Goal: Transaction & Acquisition: Purchase product/service

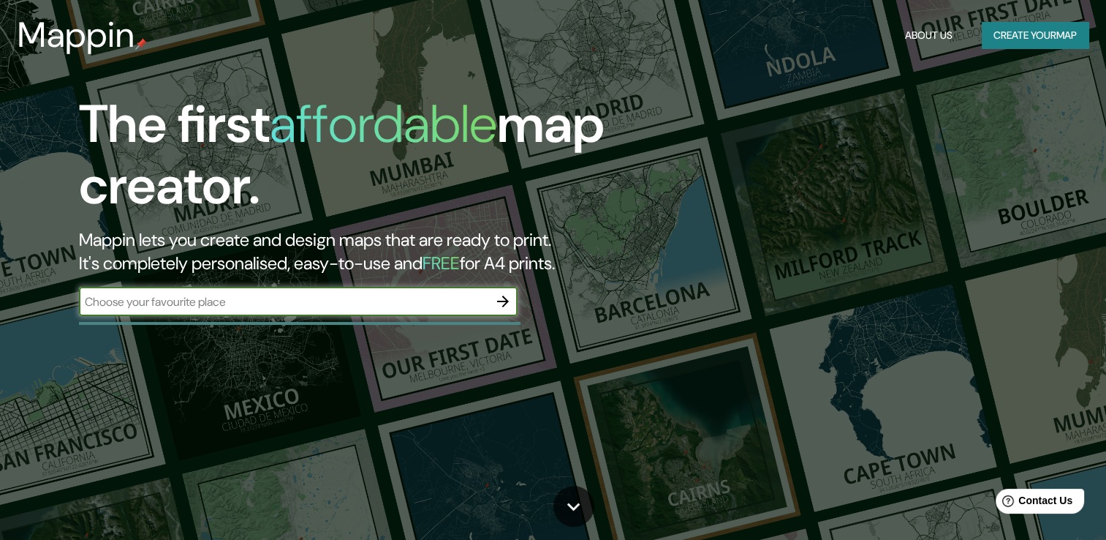
click at [214, 297] on input "text" at bounding box center [283, 301] width 409 height 17
type input "alcaldia [PERSON_NAME]"
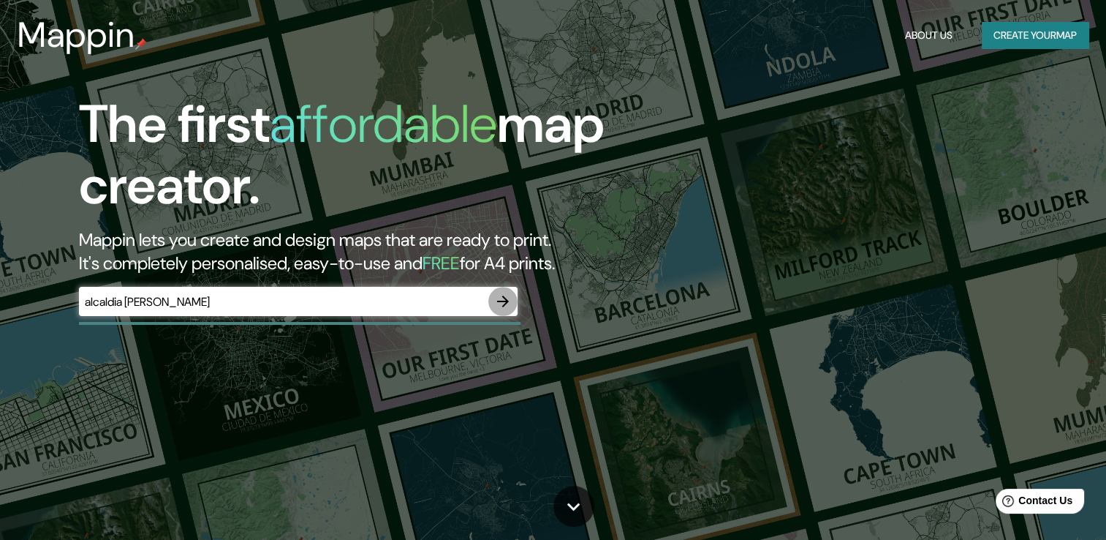
click at [509, 300] on icon "button" at bounding box center [503, 301] width 18 height 18
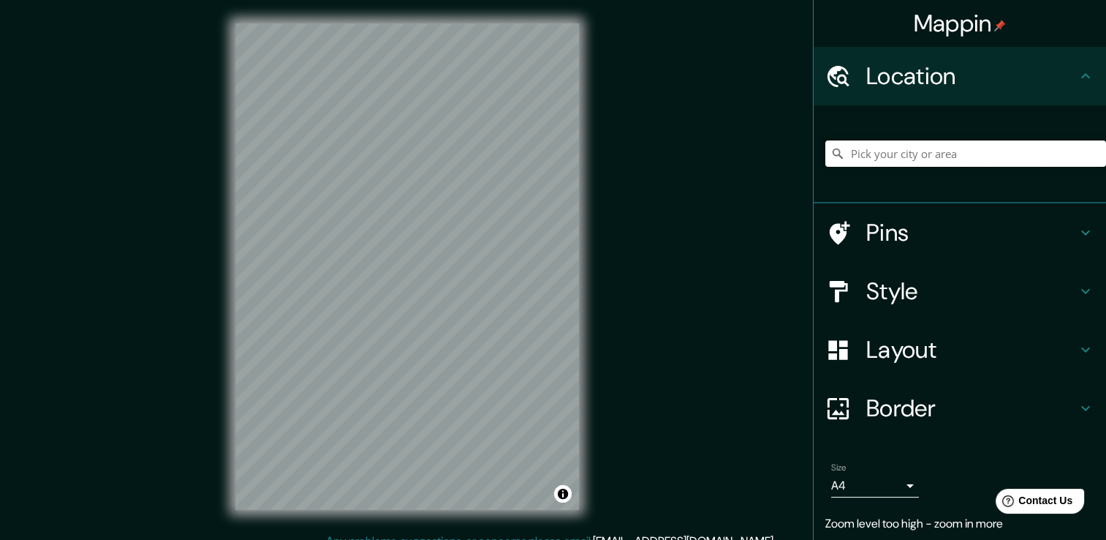
click at [842, 148] on input "Pick your city or area" at bounding box center [966, 153] width 281 height 26
click at [938, 165] on input "[GEOGRAPHIC_DATA], [GEOGRAPHIC_DATA]" at bounding box center [966, 153] width 281 height 26
click at [1006, 156] on input "[GEOGRAPHIC_DATA], [GEOGRAPHIC_DATA]" at bounding box center [966, 153] width 281 height 26
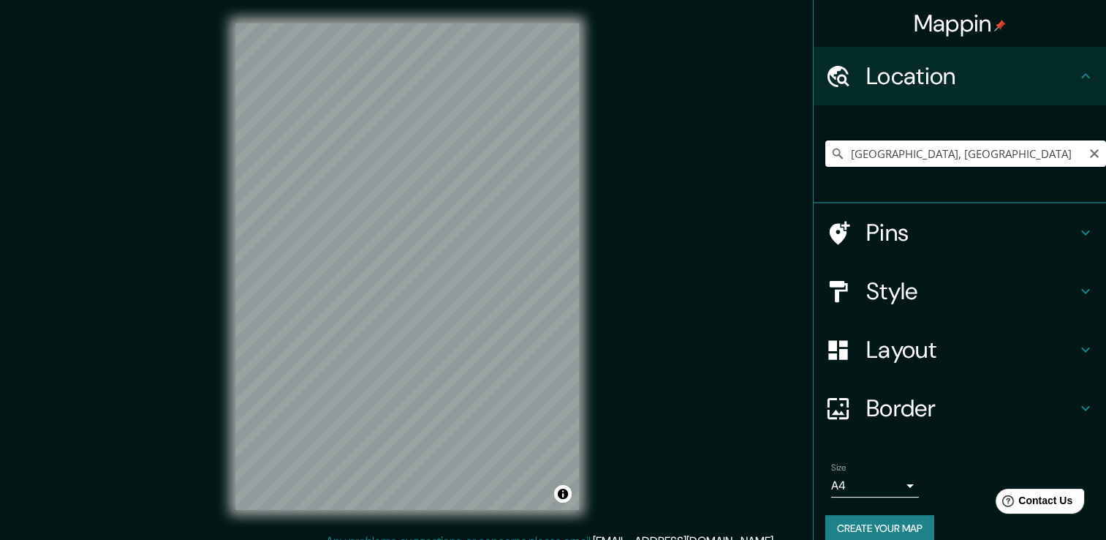
type input "a"
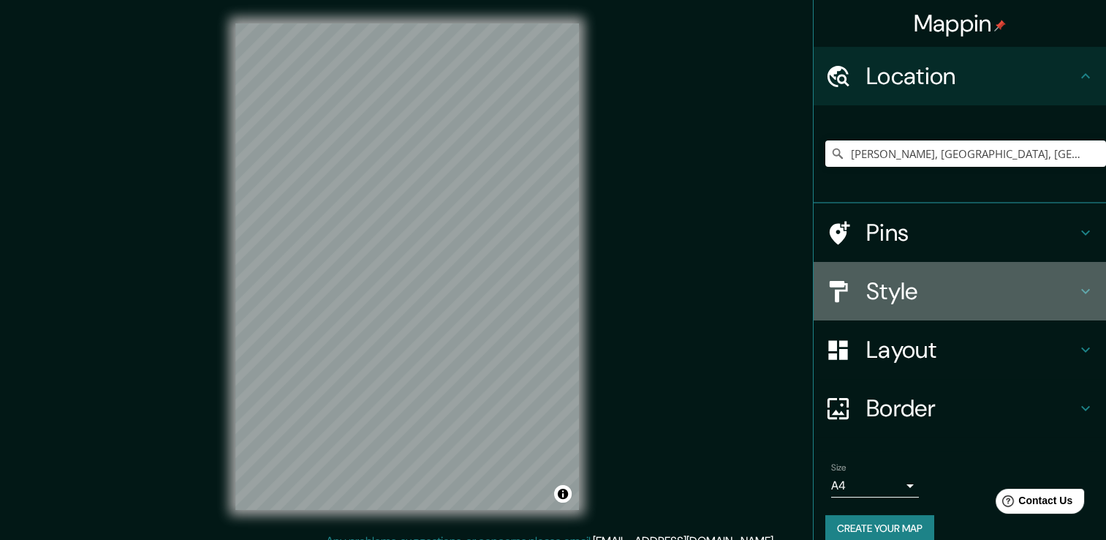
click at [939, 303] on h4 "Style" at bounding box center [972, 290] width 211 height 29
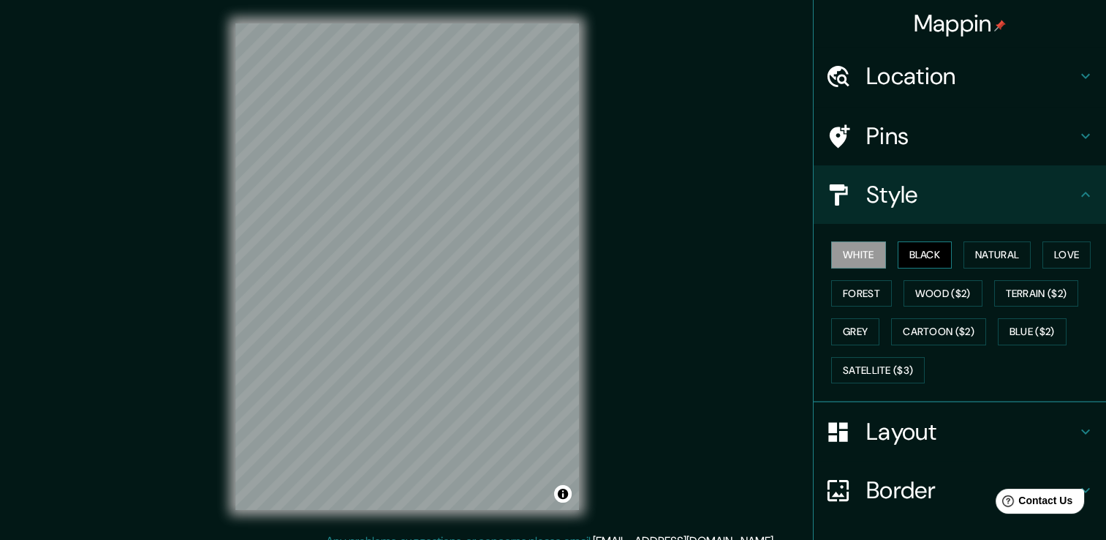
click at [928, 255] on button "Black" at bounding box center [925, 254] width 55 height 27
click at [975, 256] on button "Natural" at bounding box center [997, 254] width 67 height 27
click at [958, 276] on div "White Black Natural Love Forest Wood ($2) Terrain ($2) Grey Cartoon ($2) Blue (…" at bounding box center [966, 312] width 281 height 154
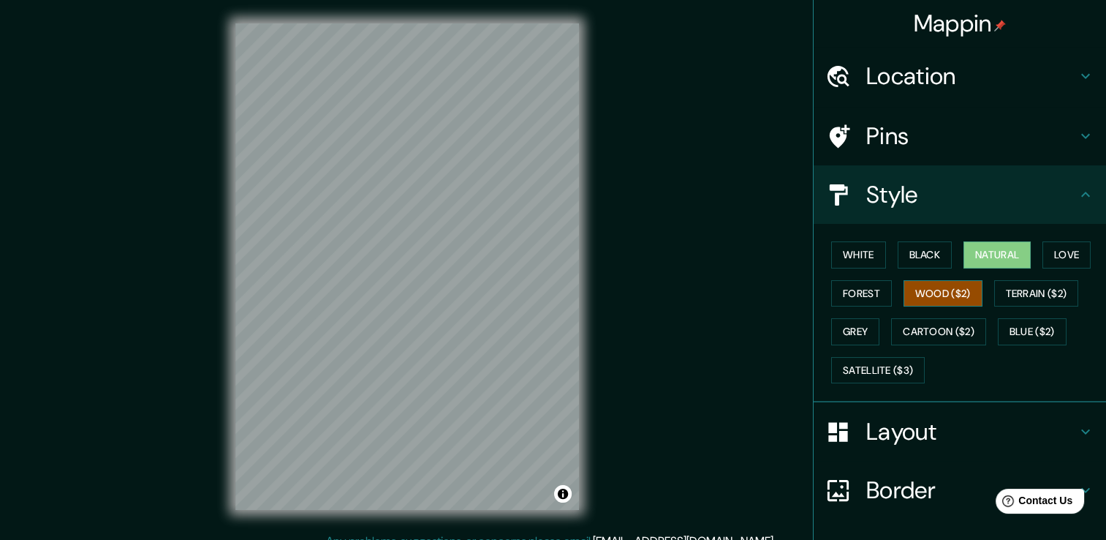
click at [904, 282] on button "Wood ($2)" at bounding box center [943, 293] width 79 height 27
click at [852, 290] on button "Forest" at bounding box center [861, 293] width 61 height 27
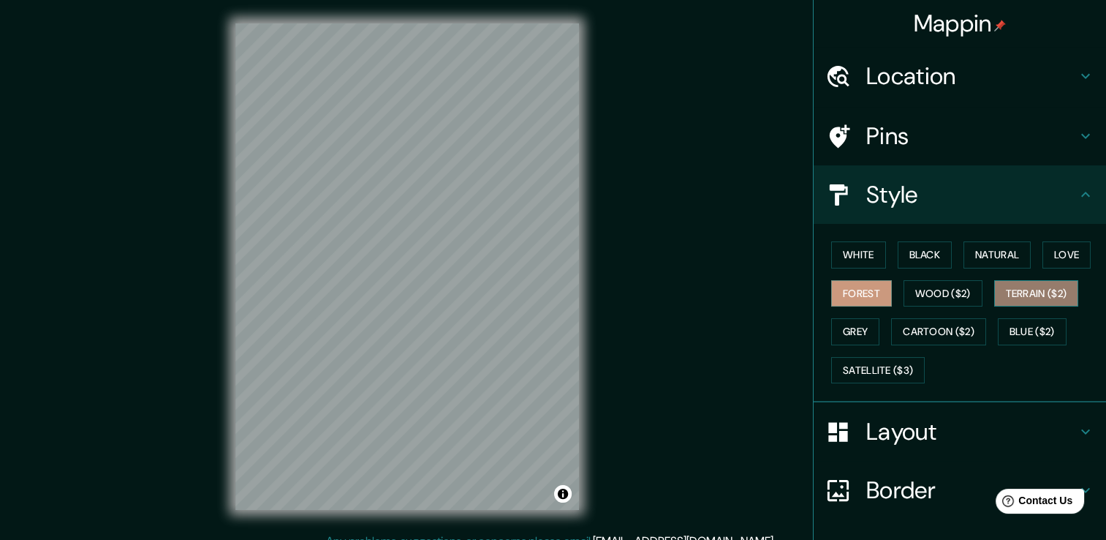
click at [1032, 293] on button "Terrain ($2)" at bounding box center [1036, 293] width 85 height 27
click at [857, 294] on button "Forest" at bounding box center [861, 293] width 61 height 27
click at [842, 335] on button "Grey" at bounding box center [855, 331] width 48 height 27
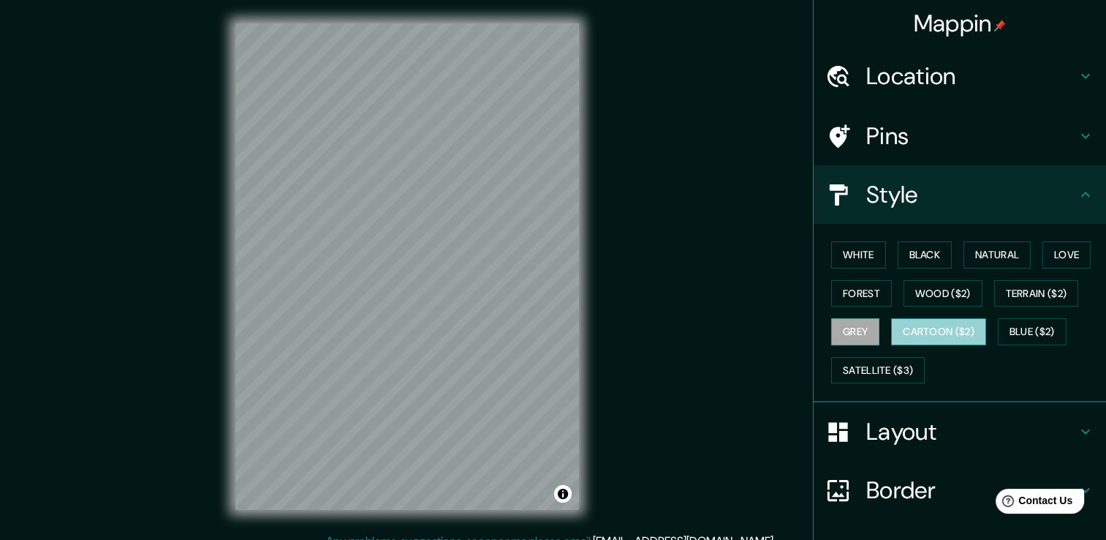
click at [907, 326] on button "Cartoon ($2)" at bounding box center [938, 331] width 95 height 27
click at [834, 288] on button "Forest" at bounding box center [861, 293] width 61 height 27
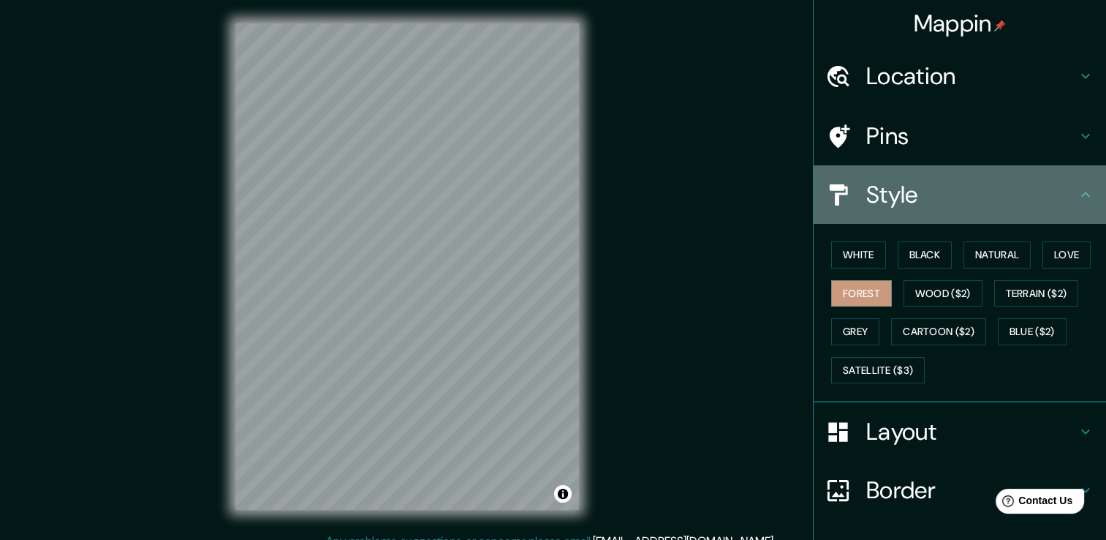
click at [1077, 200] on icon at bounding box center [1086, 195] width 18 height 18
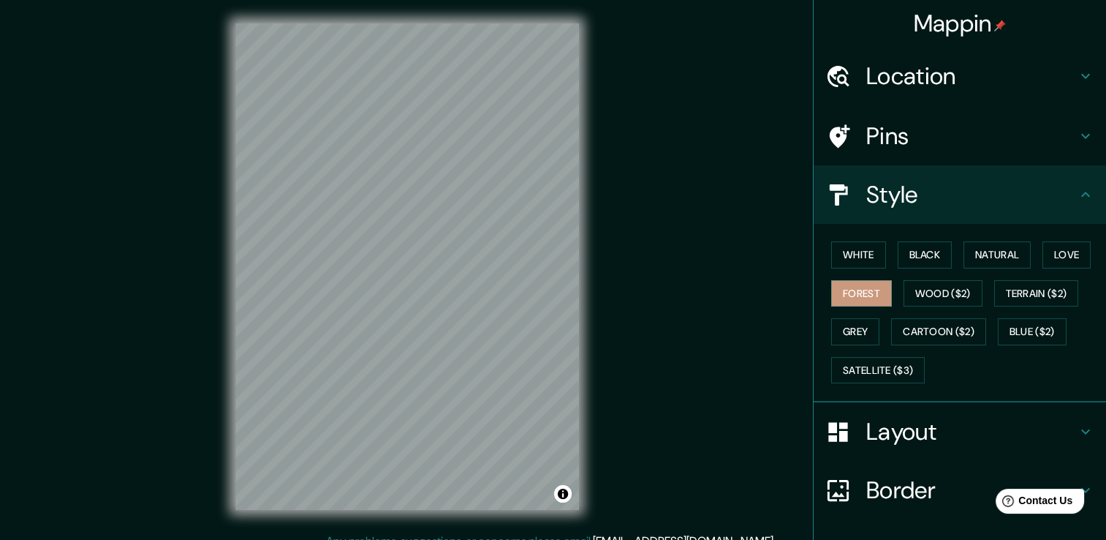
click at [1077, 196] on icon at bounding box center [1086, 195] width 18 height 18
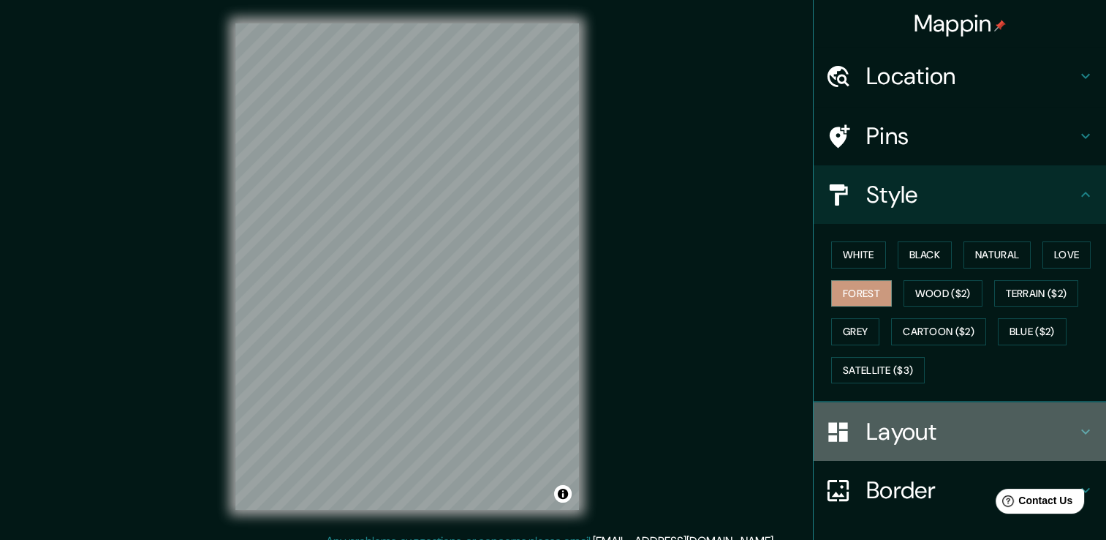
click at [1061, 418] on h4 "Layout" at bounding box center [972, 431] width 211 height 29
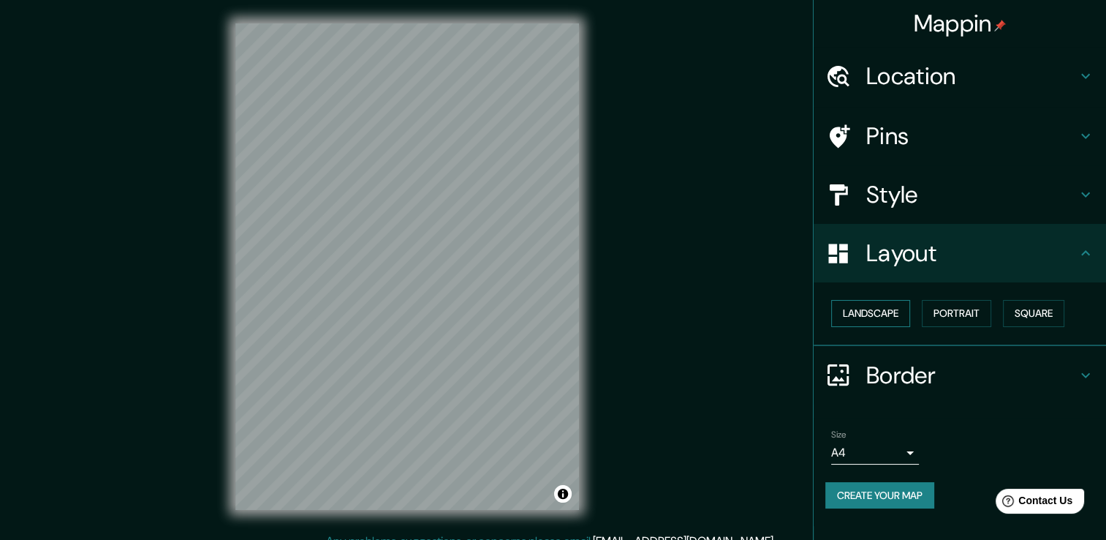
click at [864, 306] on button "Landscape" at bounding box center [870, 313] width 79 height 27
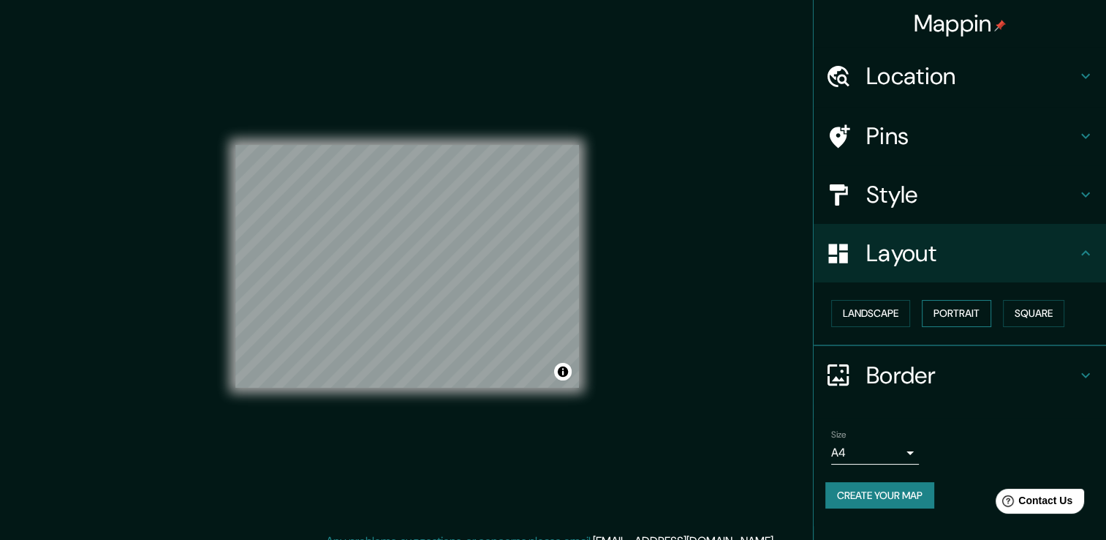
click at [953, 308] on button "Portrait" at bounding box center [956, 313] width 69 height 27
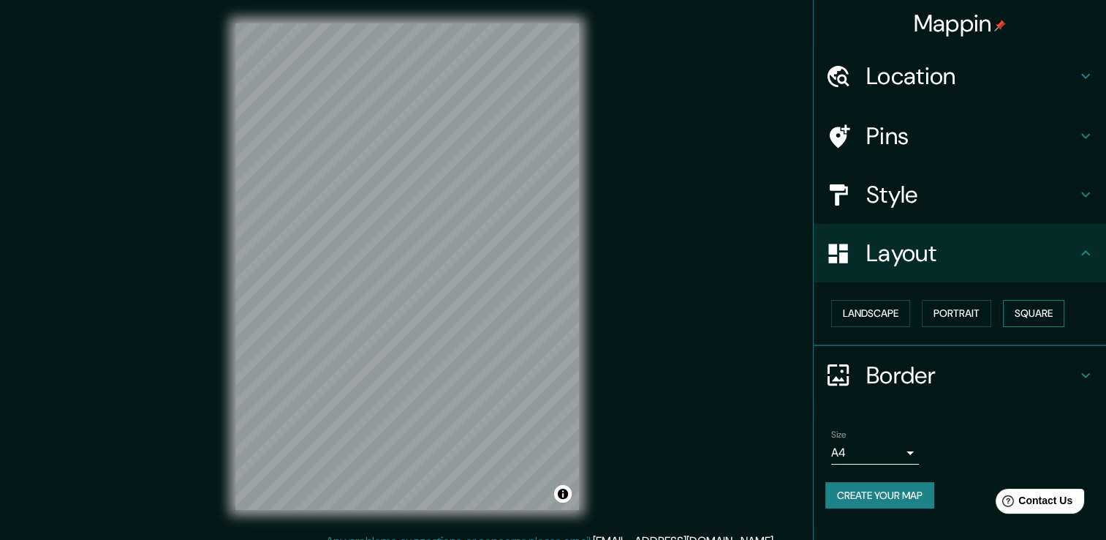
click at [1019, 308] on button "Square" at bounding box center [1033, 313] width 61 height 27
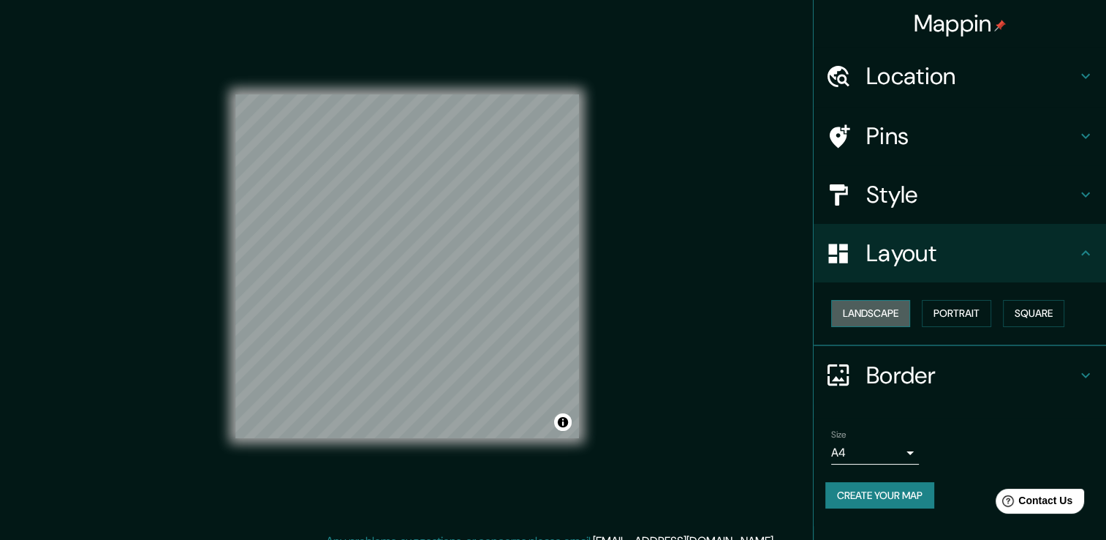
click at [884, 315] on button "Landscape" at bounding box center [870, 313] width 79 height 27
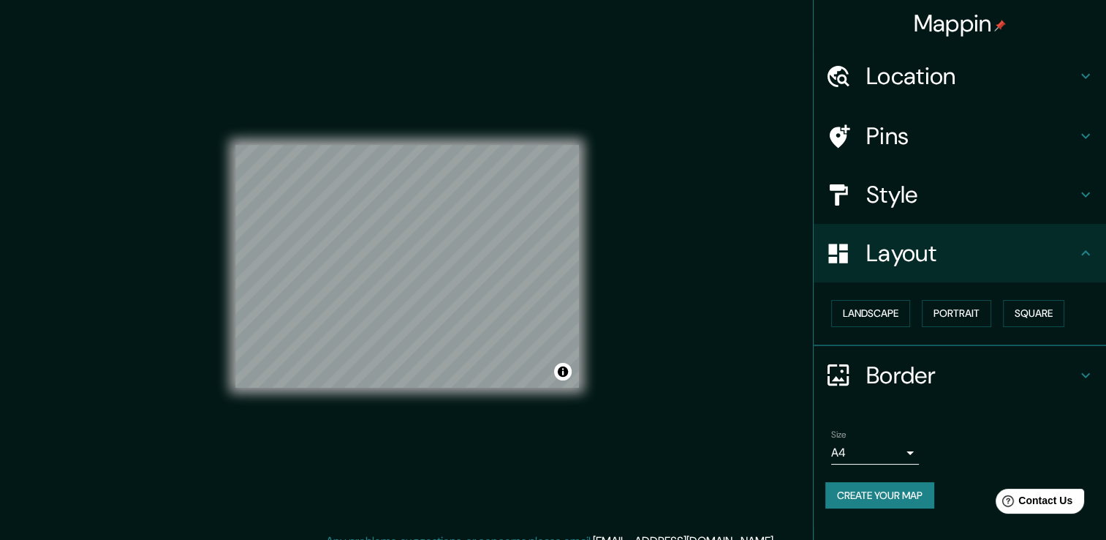
click at [948, 368] on h4 "Border" at bounding box center [972, 374] width 211 height 29
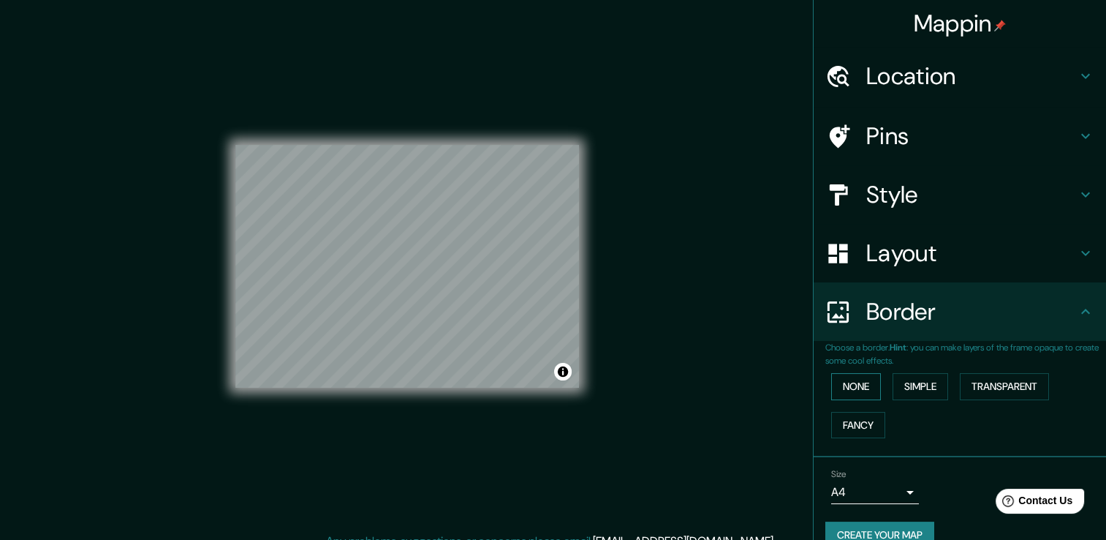
click at [865, 384] on button "None" at bounding box center [856, 386] width 50 height 27
click at [891, 400] on div "None Simple Transparent Fancy" at bounding box center [966, 405] width 281 height 77
click at [910, 389] on button "Simple" at bounding box center [921, 386] width 56 height 27
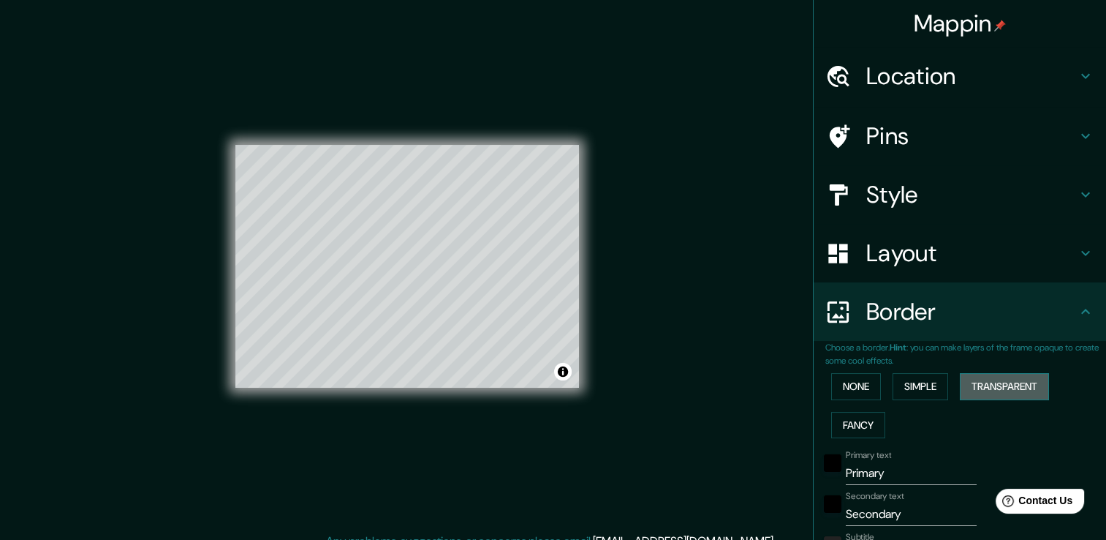
click at [988, 390] on button "Transparent" at bounding box center [1004, 386] width 89 height 27
click at [849, 422] on button "Fancy" at bounding box center [858, 425] width 54 height 27
click at [851, 388] on button "None" at bounding box center [856, 386] width 50 height 27
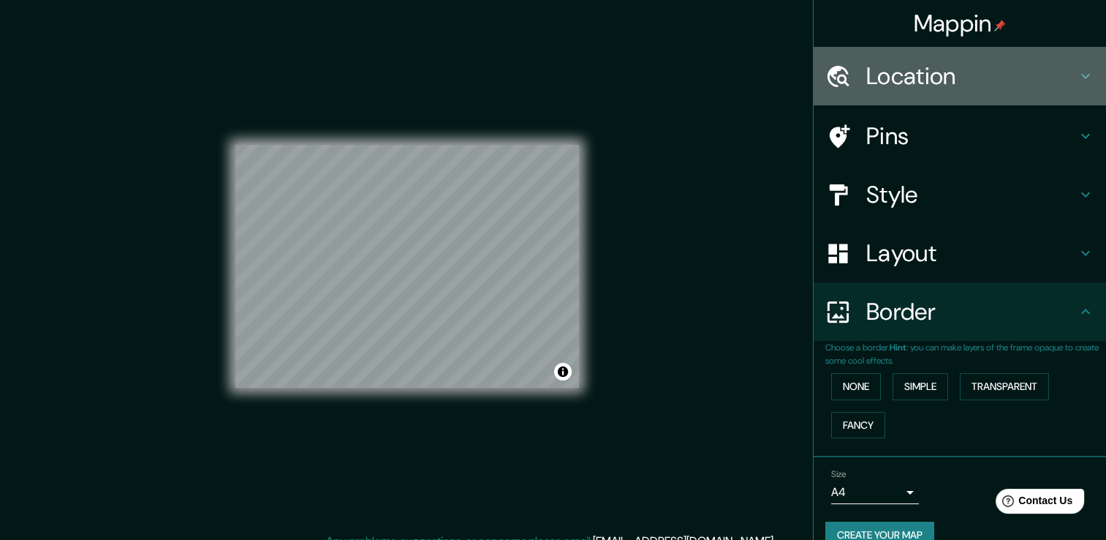
click at [945, 87] on h4 "Location" at bounding box center [972, 75] width 211 height 29
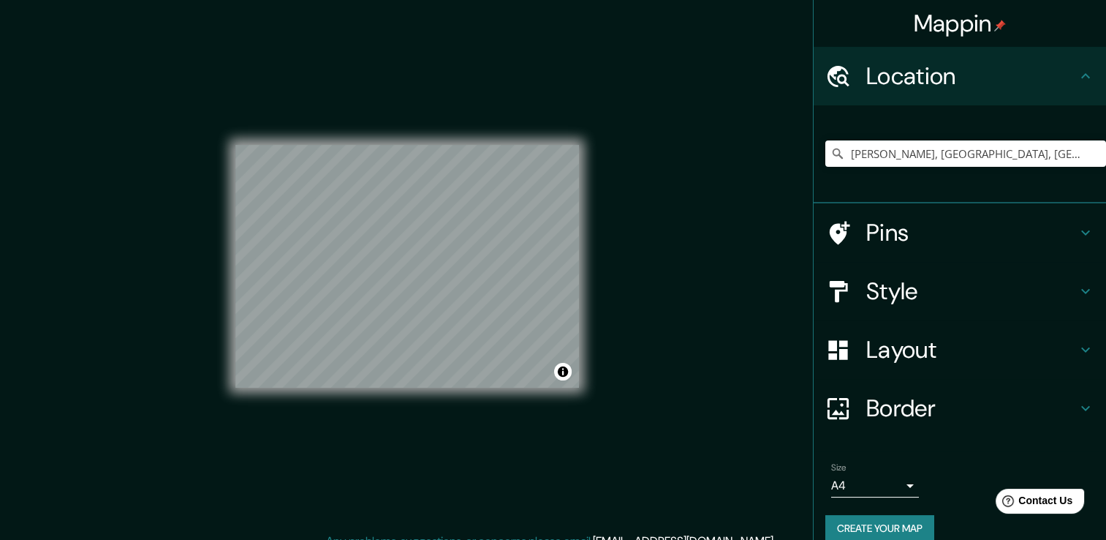
click at [922, 235] on h4 "Pins" at bounding box center [972, 232] width 211 height 29
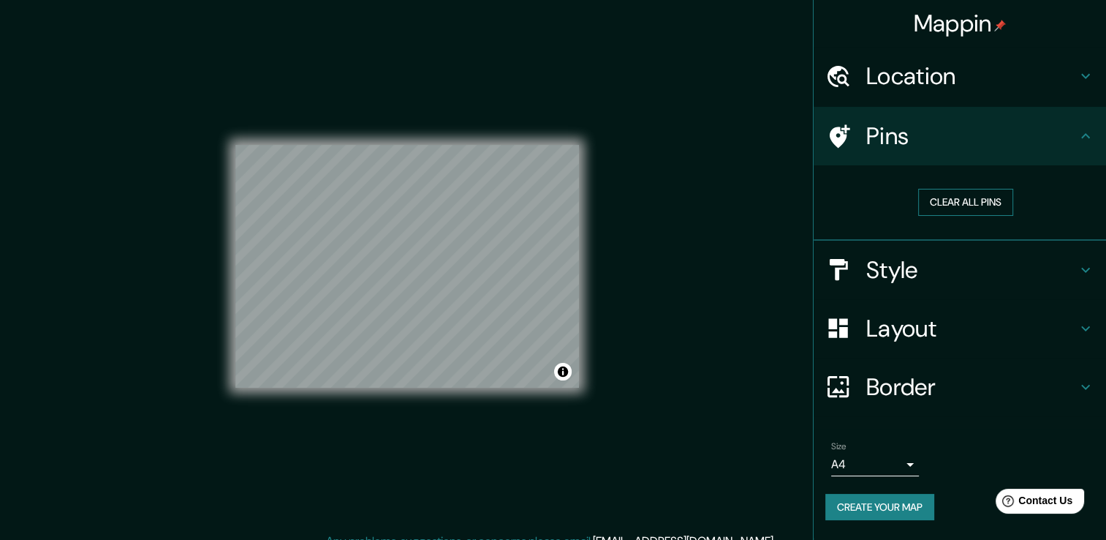
click at [948, 205] on button "Clear all pins" at bounding box center [965, 202] width 95 height 27
type input "[PERSON_NAME], [GEOGRAPHIC_DATA], [GEOGRAPHIC_DATA]"
click at [985, 197] on button "Clear all pins" at bounding box center [965, 202] width 95 height 27
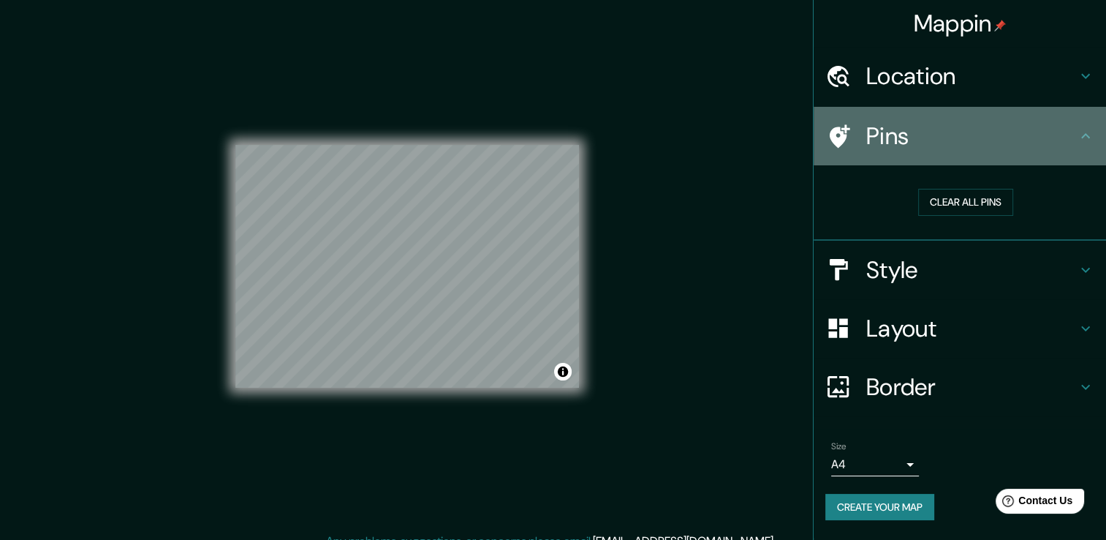
click at [1084, 133] on icon at bounding box center [1086, 136] width 18 height 18
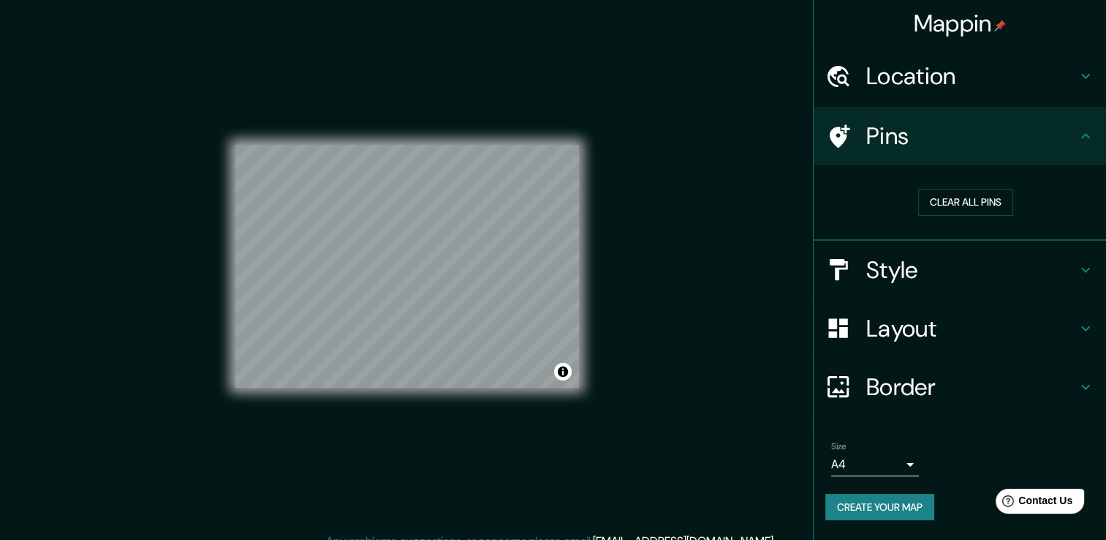
click at [1082, 80] on icon at bounding box center [1086, 76] width 18 height 18
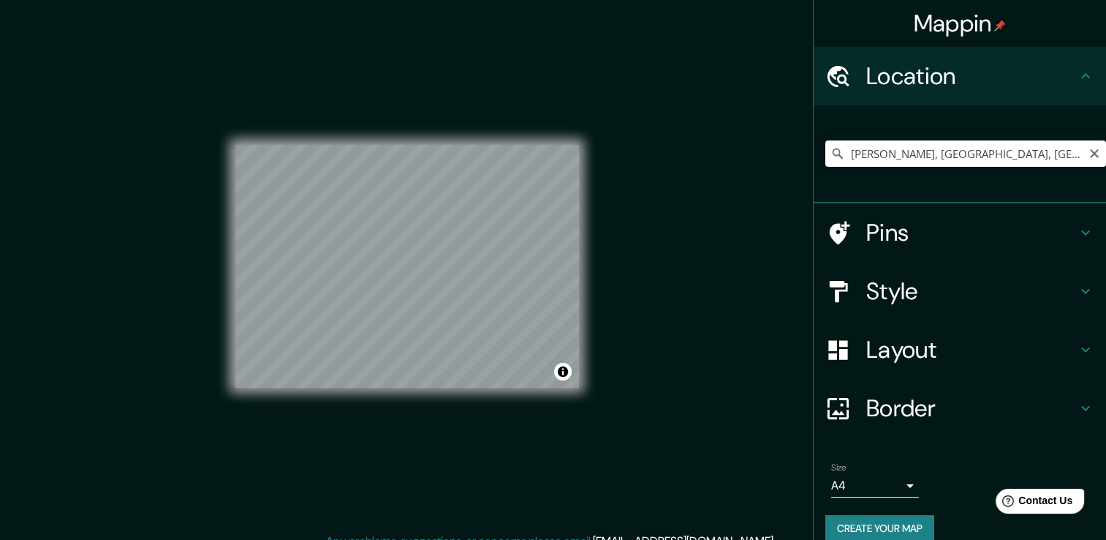
click at [1068, 155] on input "[PERSON_NAME], [GEOGRAPHIC_DATA], [GEOGRAPHIC_DATA]" at bounding box center [966, 153] width 281 height 26
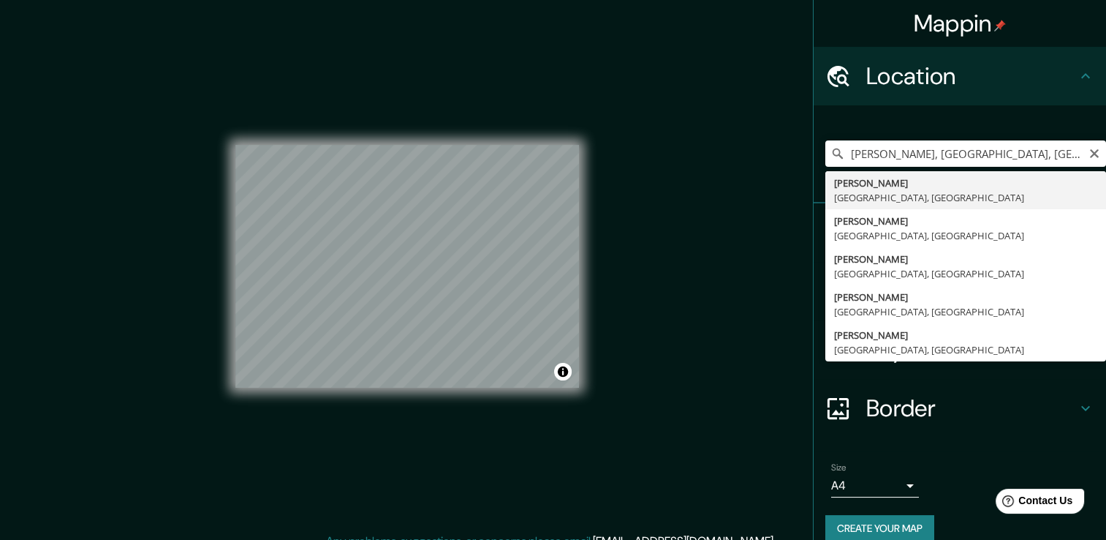
type input "[PERSON_NAME], [GEOGRAPHIC_DATA], [GEOGRAPHIC_DATA]"
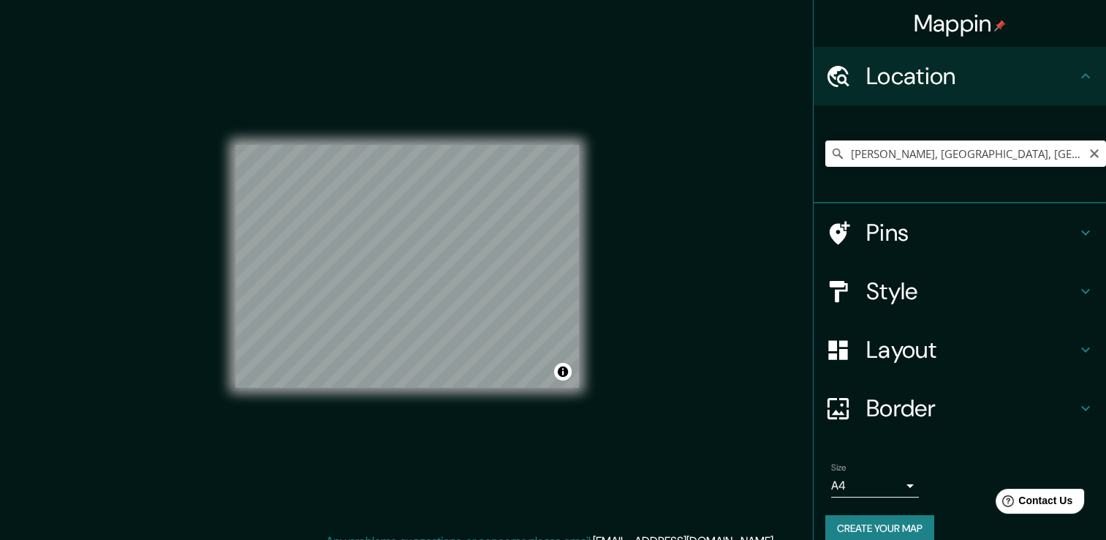
click at [881, 393] on h4 "Border" at bounding box center [972, 407] width 211 height 29
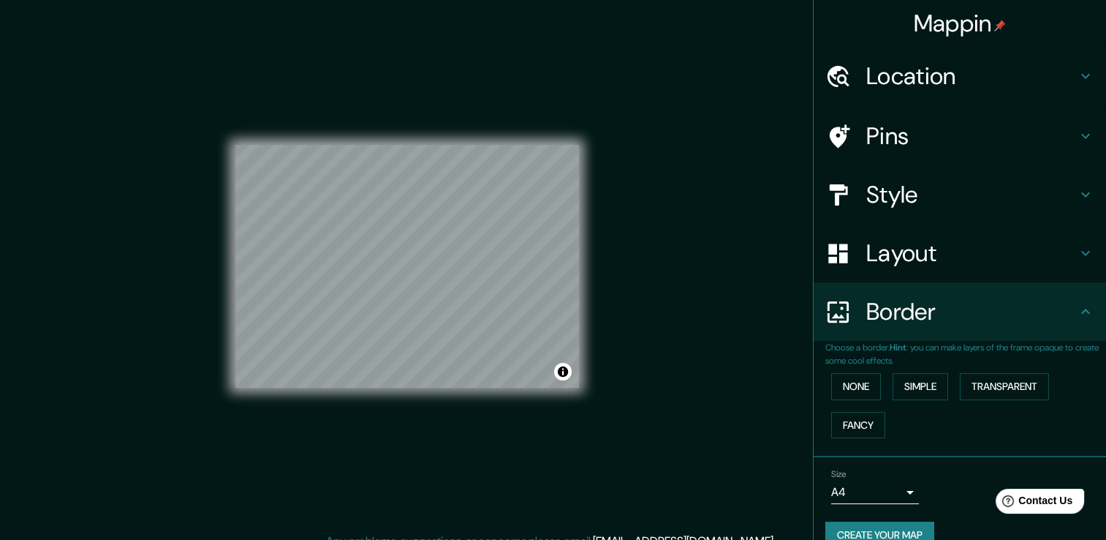
click at [882, 297] on h4 "Border" at bounding box center [972, 311] width 211 height 29
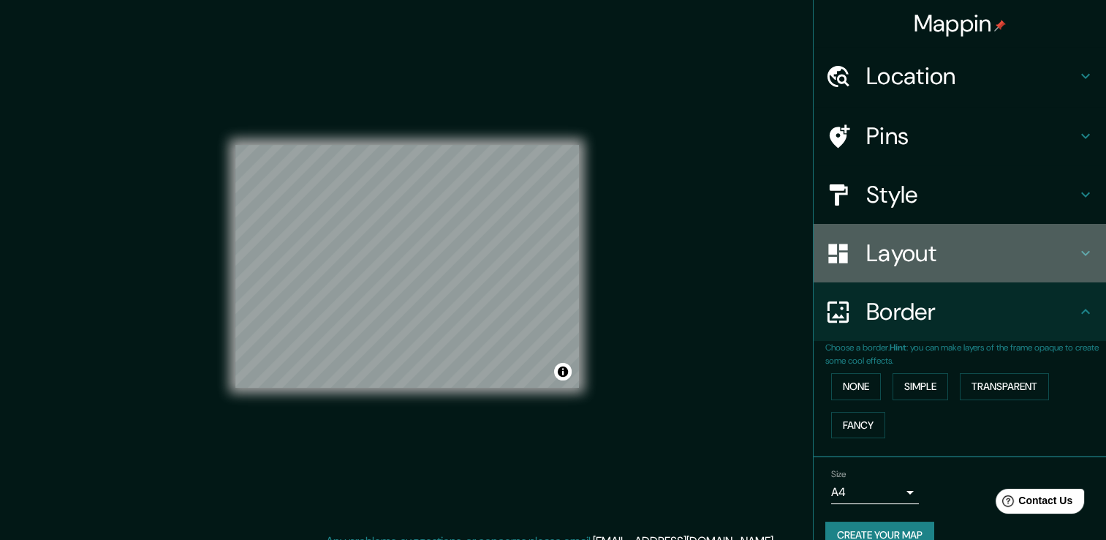
click at [882, 274] on div "Layout" at bounding box center [960, 253] width 292 height 58
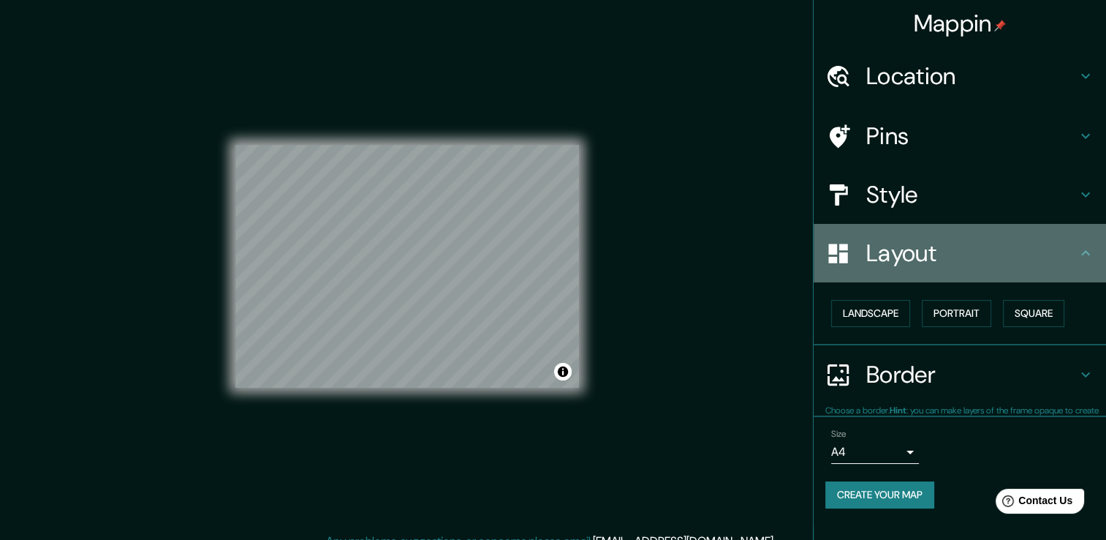
click at [884, 264] on h4 "Layout" at bounding box center [972, 252] width 211 height 29
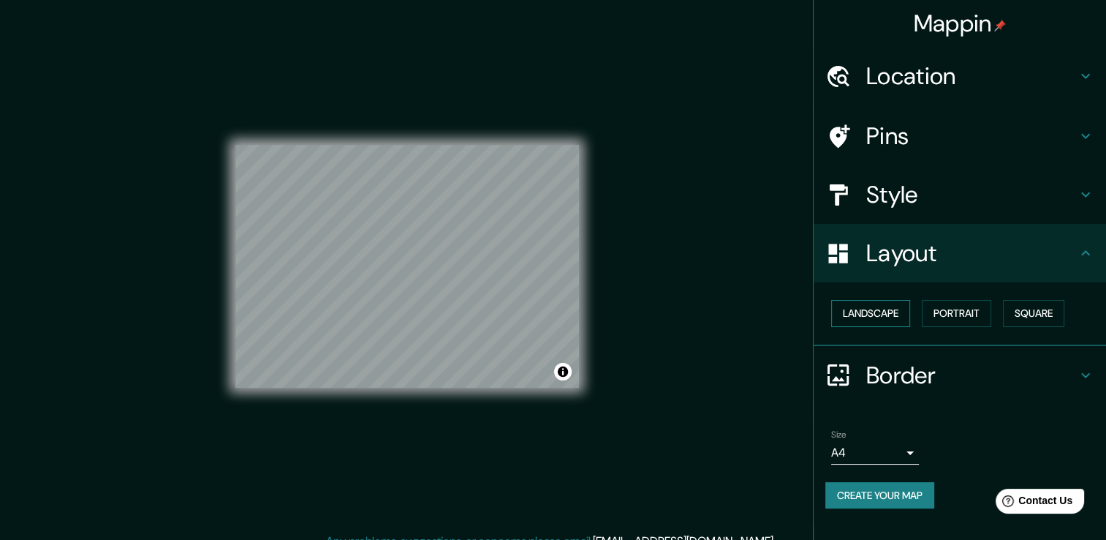
click at [882, 317] on button "Landscape" at bounding box center [870, 313] width 79 height 27
click at [951, 309] on button "Portrait" at bounding box center [956, 313] width 69 height 27
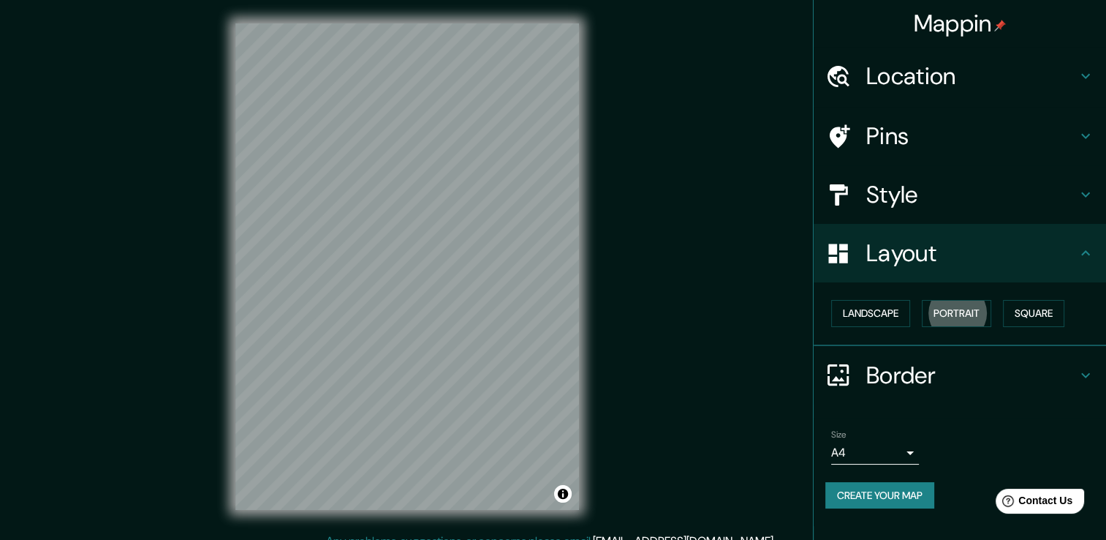
click at [957, 90] on h4 "Location" at bounding box center [972, 75] width 211 height 29
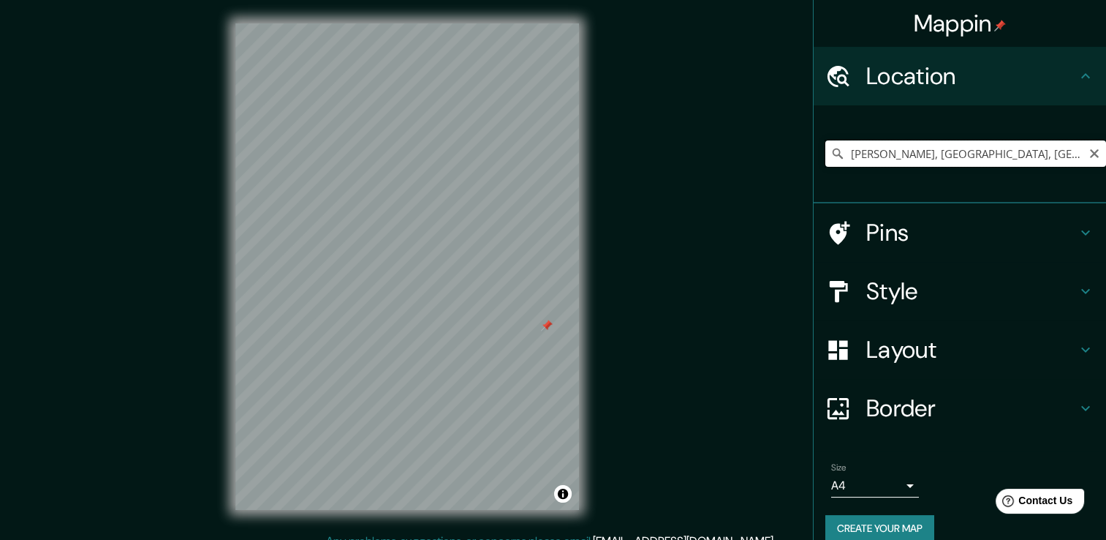
click at [932, 140] on input "[PERSON_NAME], [GEOGRAPHIC_DATA], [GEOGRAPHIC_DATA]" at bounding box center [966, 153] width 281 height 26
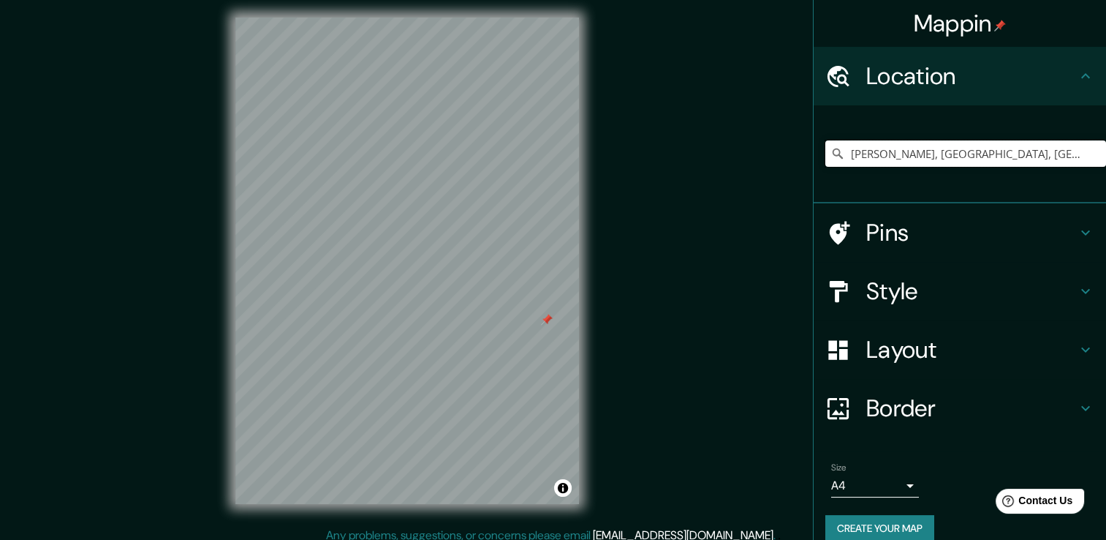
scroll to position [16, 0]
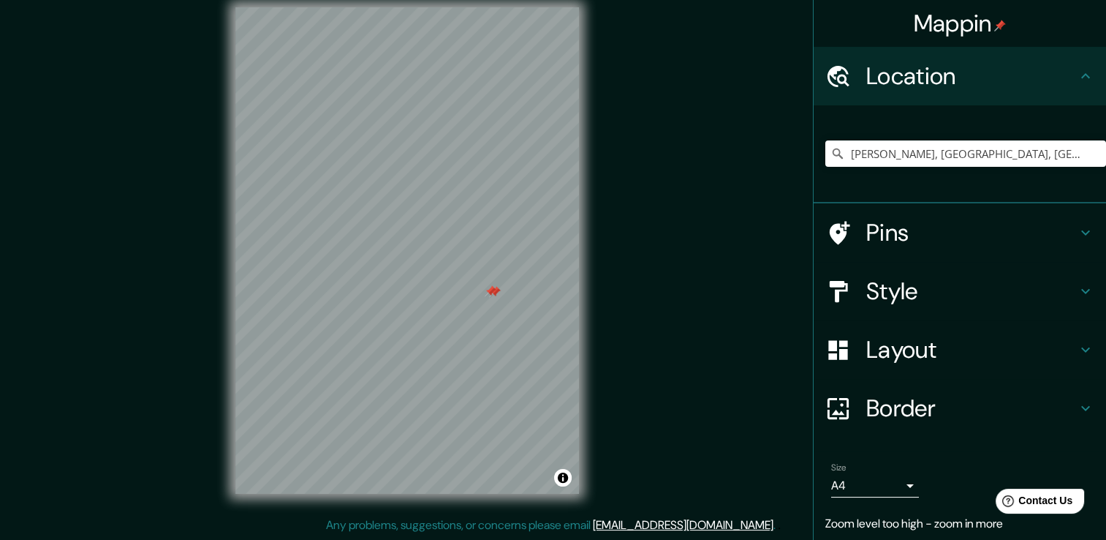
click at [705, 372] on div "Mappin Location [GEOGRAPHIC_DATA], [GEOGRAPHIC_DATA], [GEOGRAPHIC_DATA] Pins St…" at bounding box center [553, 262] width 1106 height 556
drag, startPoint x: 705, startPoint y: 372, endPoint x: 966, endPoint y: 241, distance: 292.0
click at [966, 241] on h4 "Pins" at bounding box center [972, 232] width 211 height 29
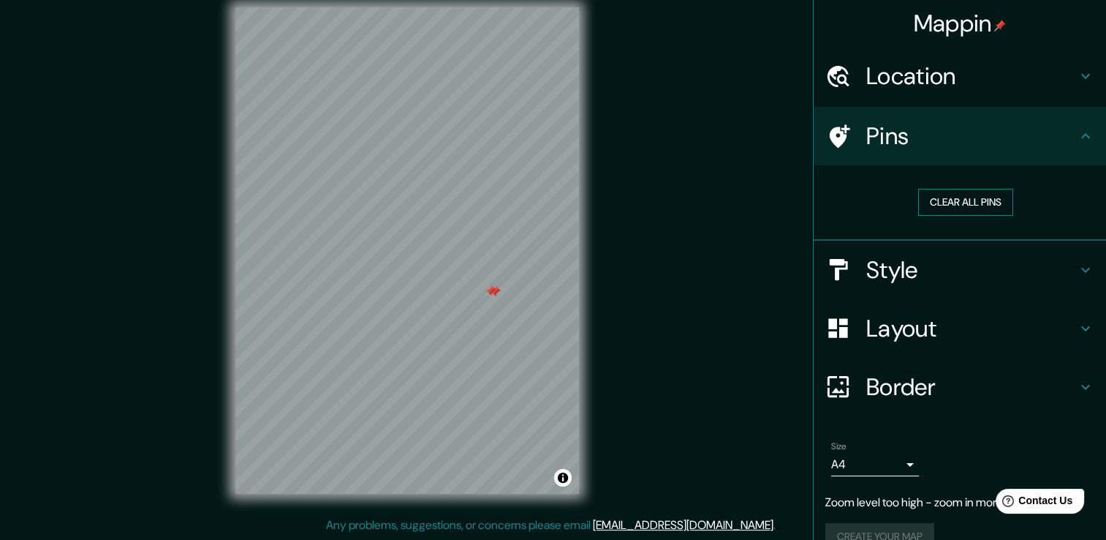
click at [934, 202] on button "Clear all pins" at bounding box center [965, 202] width 95 height 27
drag, startPoint x: 625, startPoint y: 244, endPoint x: 588, endPoint y: 253, distance: 38.3
click at [623, 246] on div "Mappin Location [GEOGRAPHIC_DATA], [GEOGRAPHIC_DATA], [GEOGRAPHIC_DATA] Pins Cl…" at bounding box center [553, 262] width 1106 height 556
click at [942, 156] on div "Pins" at bounding box center [960, 136] width 292 height 58
click at [726, 180] on div "Mappin Location [GEOGRAPHIC_DATA], [GEOGRAPHIC_DATA], [GEOGRAPHIC_DATA] Pins Cl…" at bounding box center [553, 262] width 1106 height 556
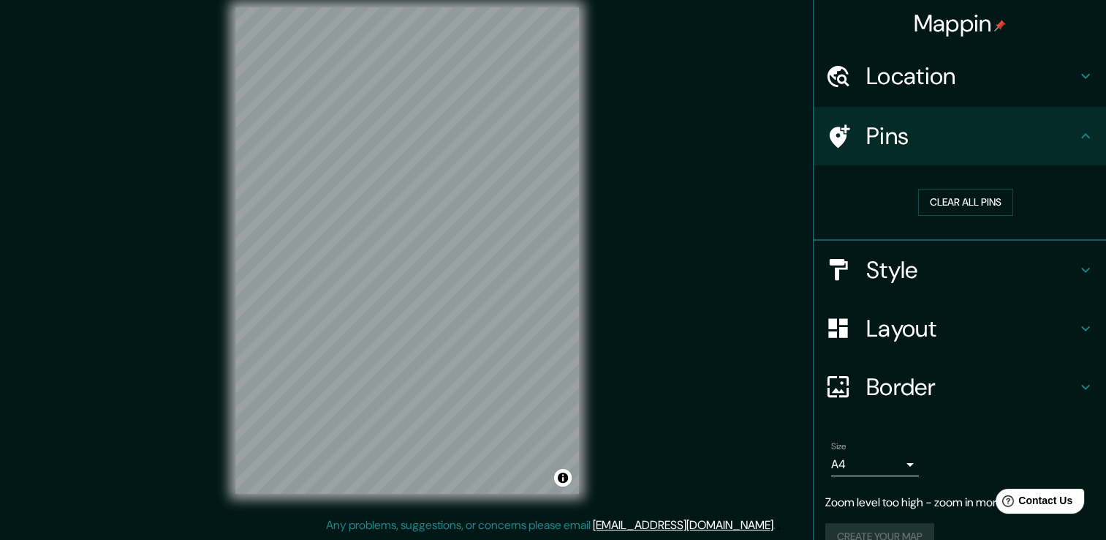
click at [1008, 86] on h4 "Location" at bounding box center [972, 75] width 211 height 29
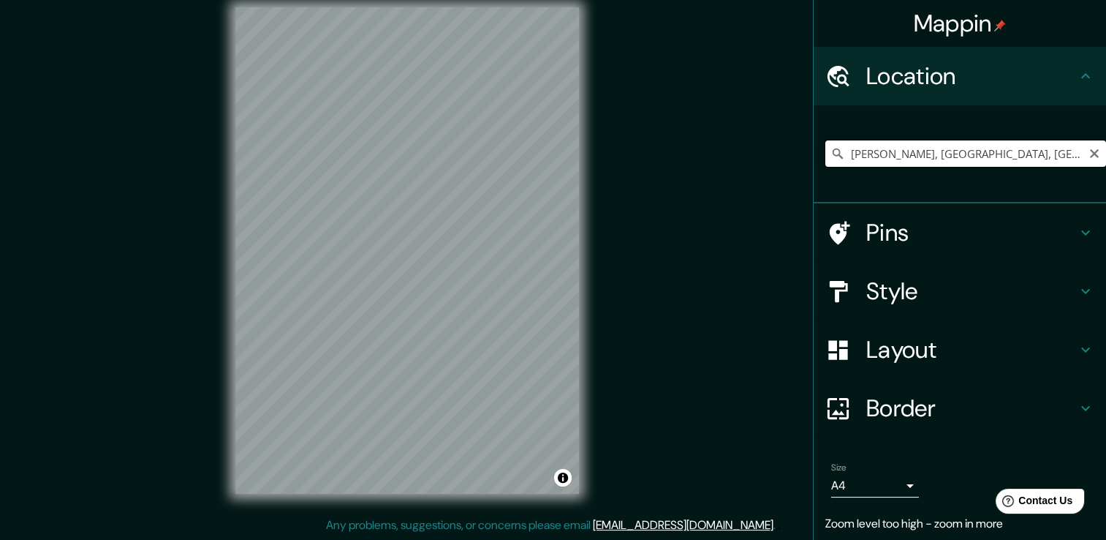
click at [932, 161] on input "[PERSON_NAME], [GEOGRAPHIC_DATA], [GEOGRAPHIC_DATA]" at bounding box center [966, 153] width 281 height 26
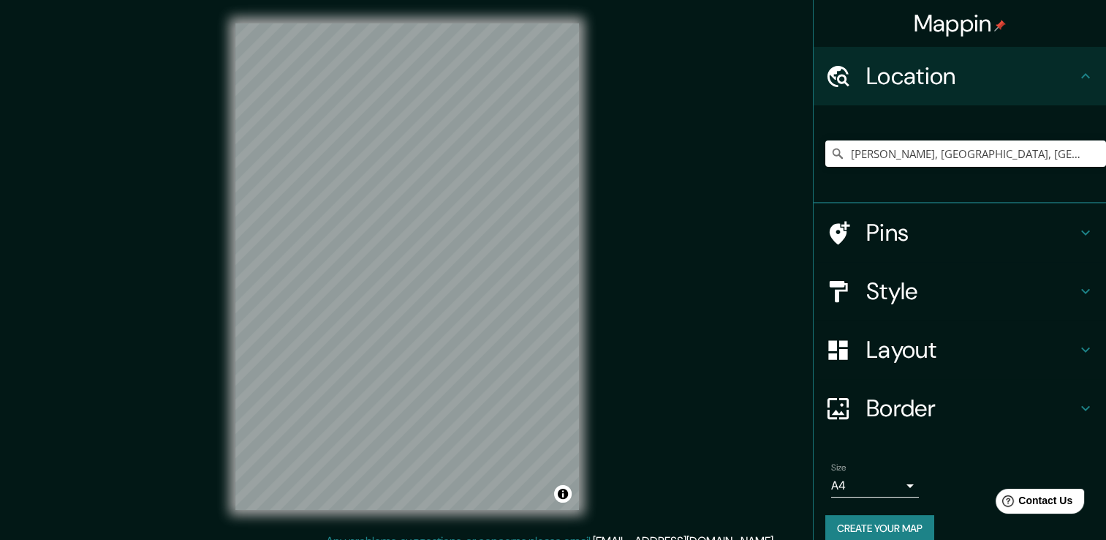
scroll to position [6, 0]
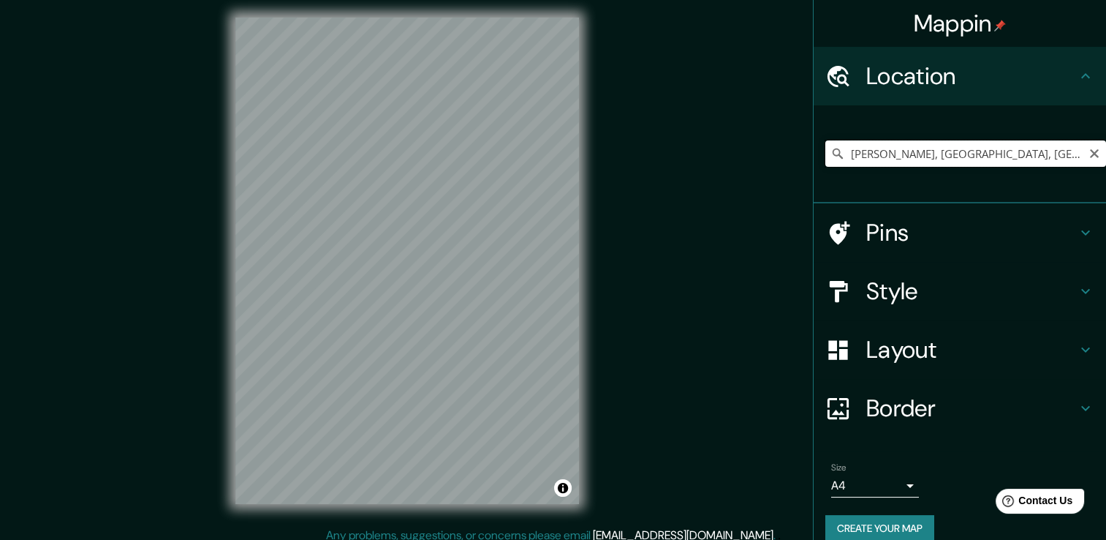
click at [1094, 154] on input "[PERSON_NAME], [GEOGRAPHIC_DATA], [GEOGRAPHIC_DATA]" at bounding box center [966, 153] width 281 height 26
click at [1090, 154] on icon "Clear" at bounding box center [1094, 153] width 9 height 9
drag, startPoint x: 813, startPoint y: 154, endPoint x: 823, endPoint y: 150, distance: 11.1
click at [817, 154] on div at bounding box center [960, 154] width 292 height 98
click at [831, 150] on icon at bounding box center [838, 153] width 15 height 15
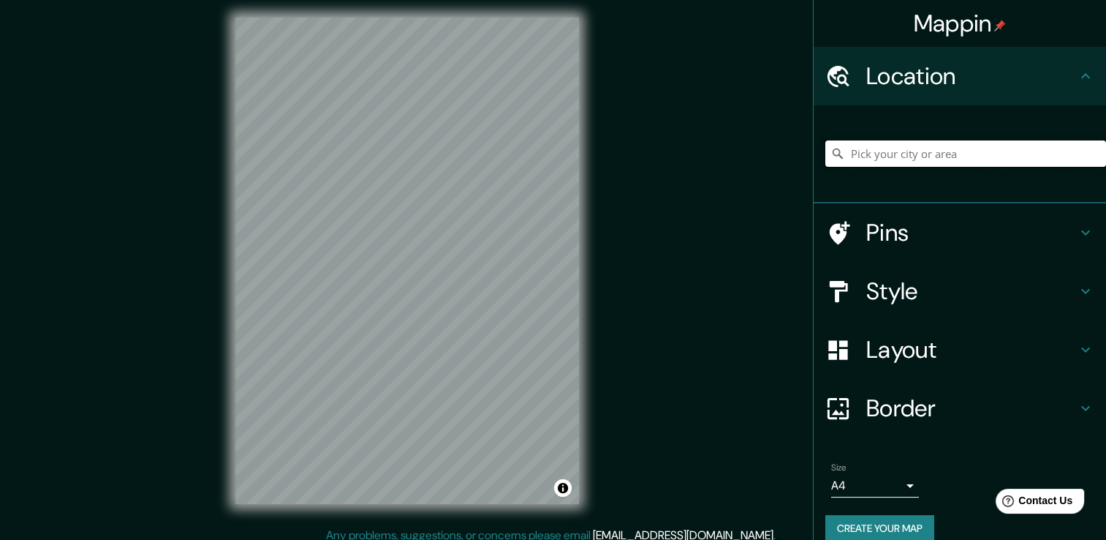
click at [967, 152] on input "Pick your city or area" at bounding box center [966, 153] width 281 height 26
click at [936, 156] on input "[GEOGRAPHIC_DATA], [GEOGRAPHIC_DATA]" at bounding box center [966, 153] width 281 height 26
type input "[PERSON_NAME], [GEOGRAPHIC_DATA], [GEOGRAPHIC_DATA]"
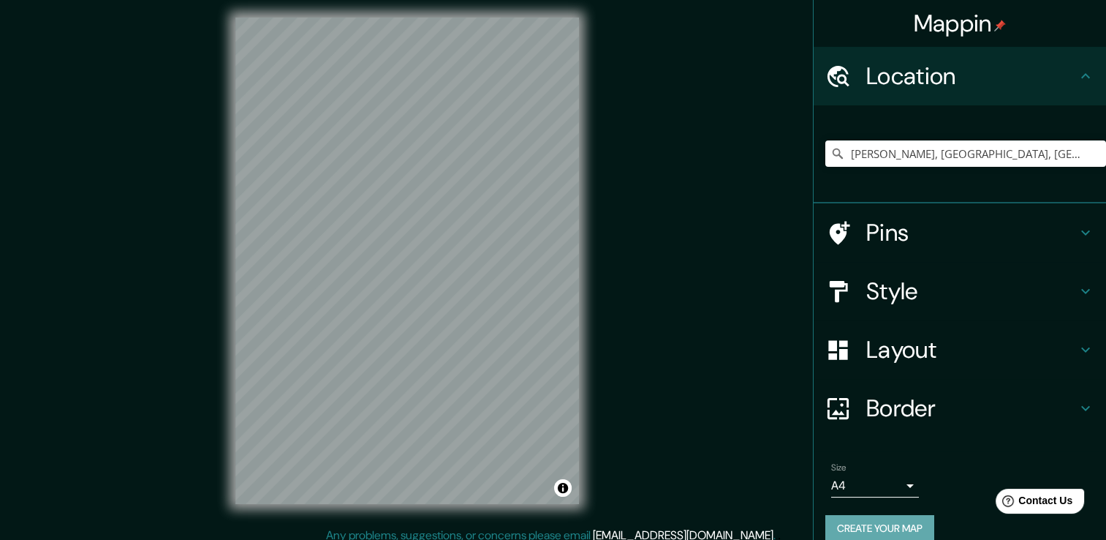
click at [895, 532] on button "Create your map" at bounding box center [880, 528] width 109 height 27
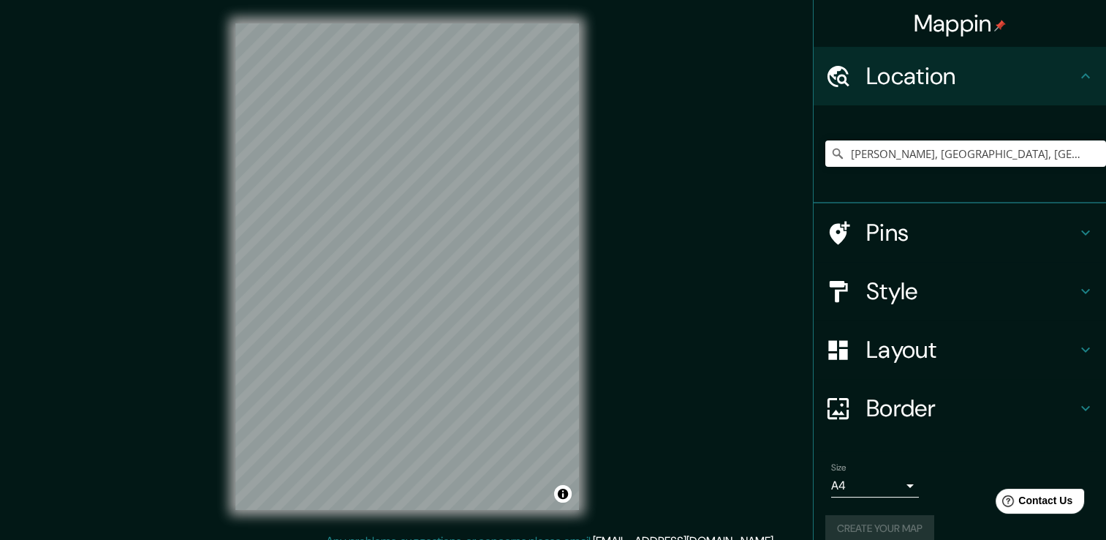
scroll to position [0, 0]
click at [975, 18] on h4 "Mappin" at bounding box center [960, 23] width 93 height 29
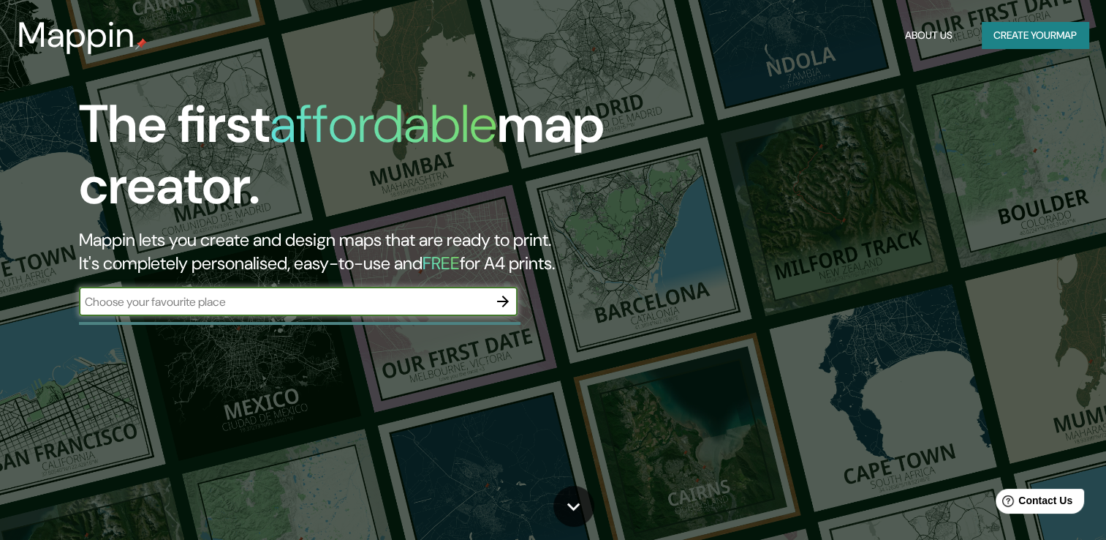
click at [1022, 28] on button "Create your map" at bounding box center [1035, 35] width 107 height 27
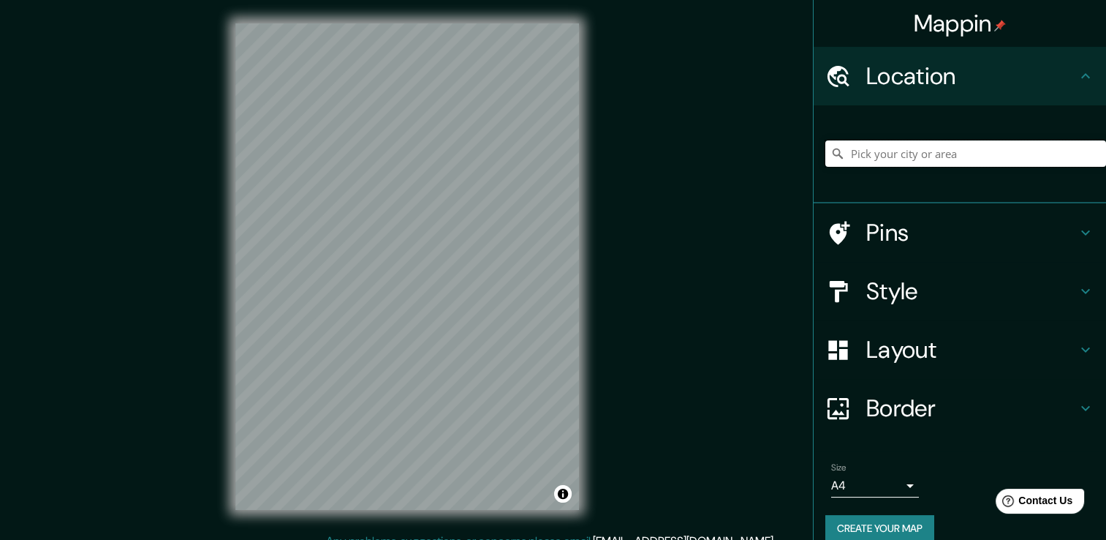
click at [993, 147] on input "Pick your city or area" at bounding box center [966, 153] width 281 height 26
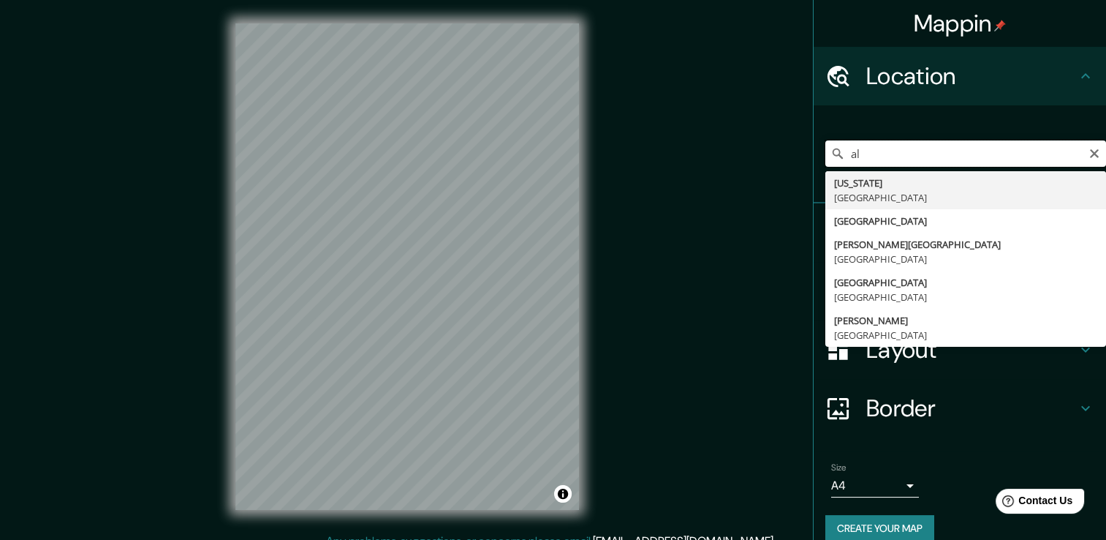
type input "a"
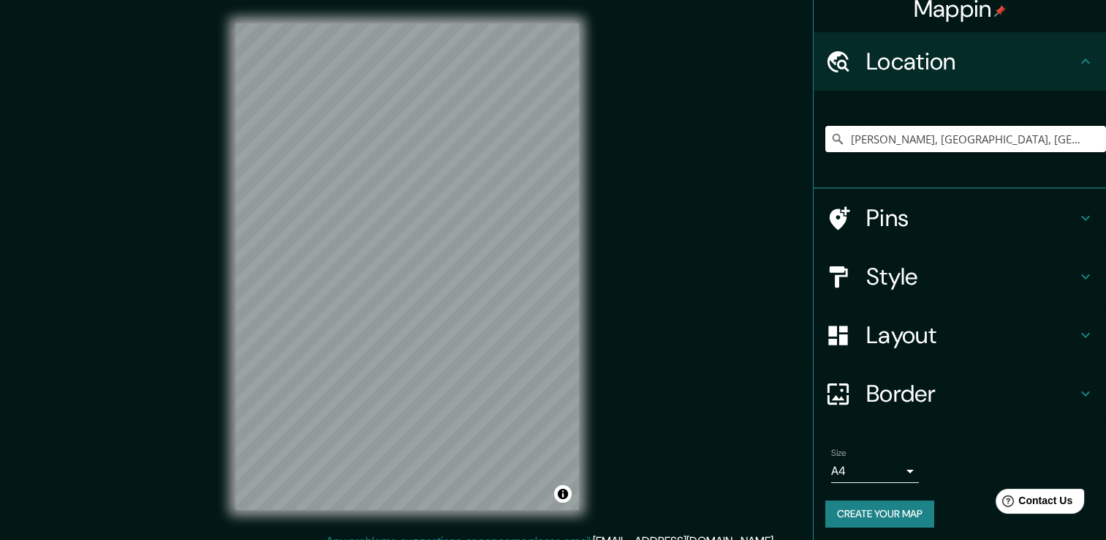
scroll to position [18, 0]
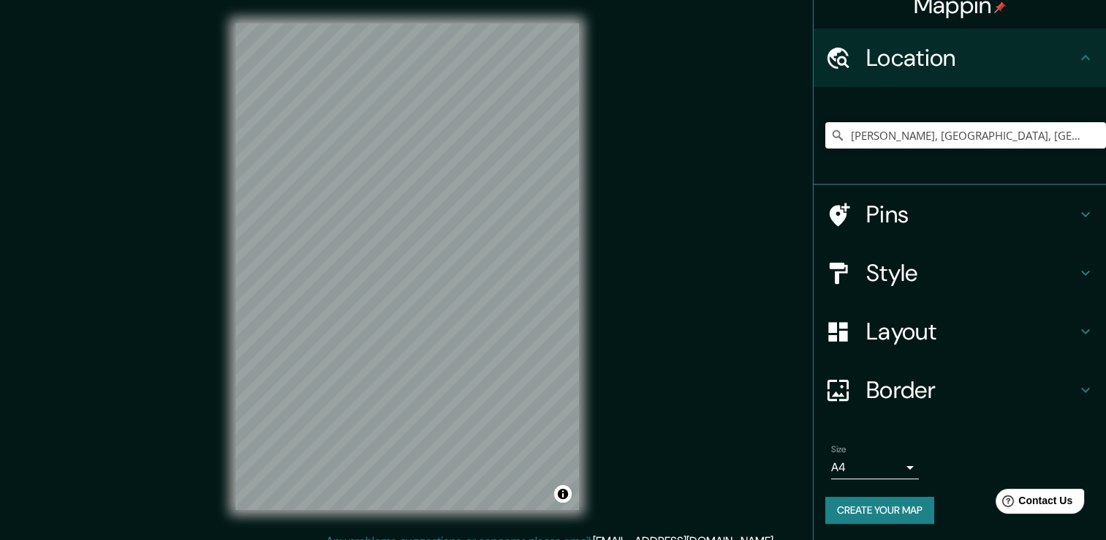
type input "[PERSON_NAME], [GEOGRAPHIC_DATA], [GEOGRAPHIC_DATA]"
click at [902, 511] on button "Create your map" at bounding box center [880, 510] width 109 height 27
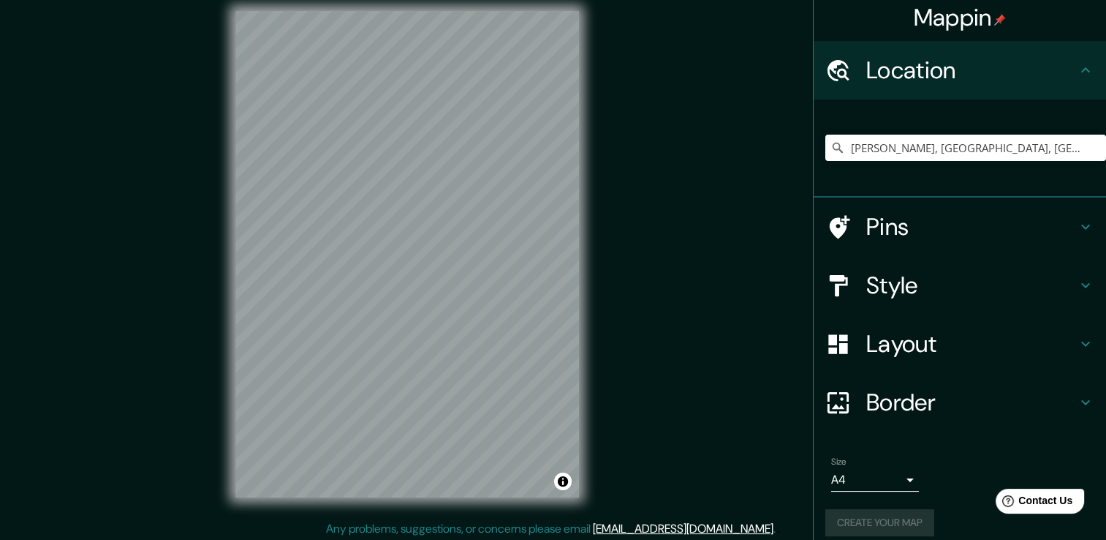
scroll to position [16, 0]
